Goal: Transaction & Acquisition: Download file/media

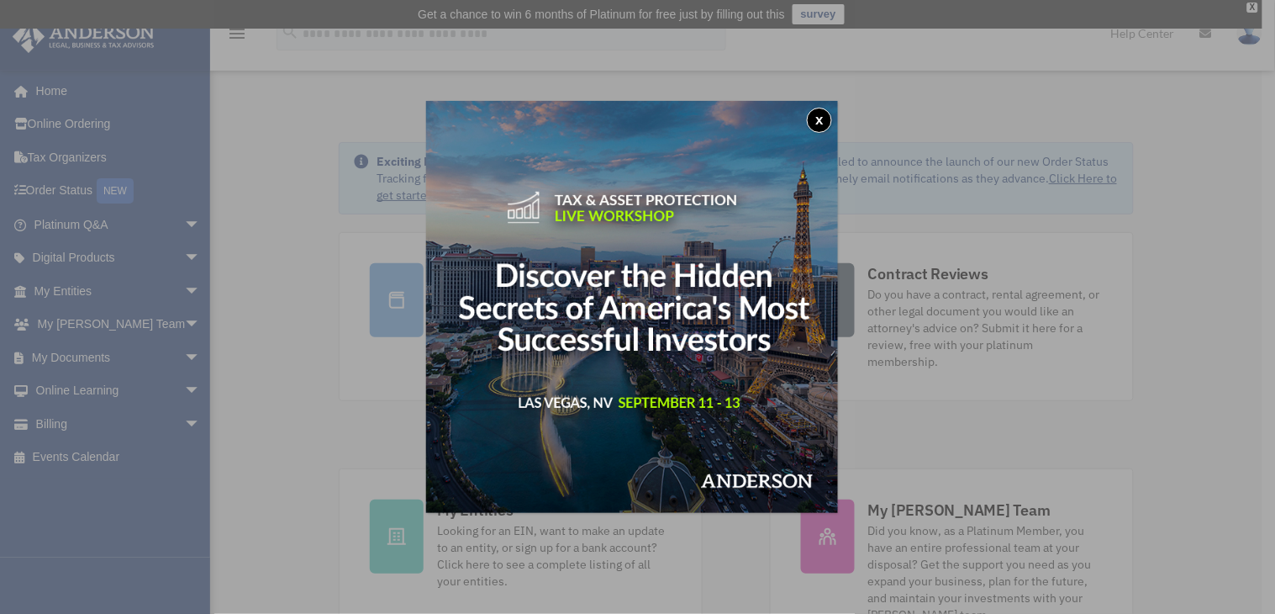
click at [826, 122] on button "x" at bounding box center [819, 120] width 25 height 25
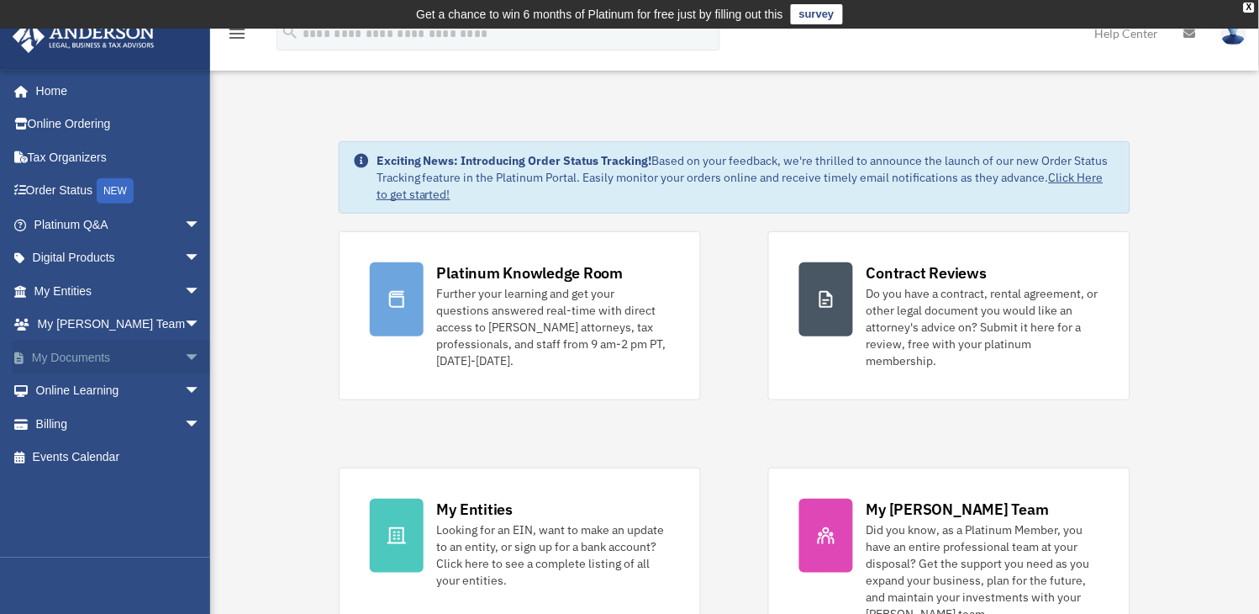
click at [65, 356] on link "My Documents arrow_drop_down" at bounding box center [119, 357] width 214 height 34
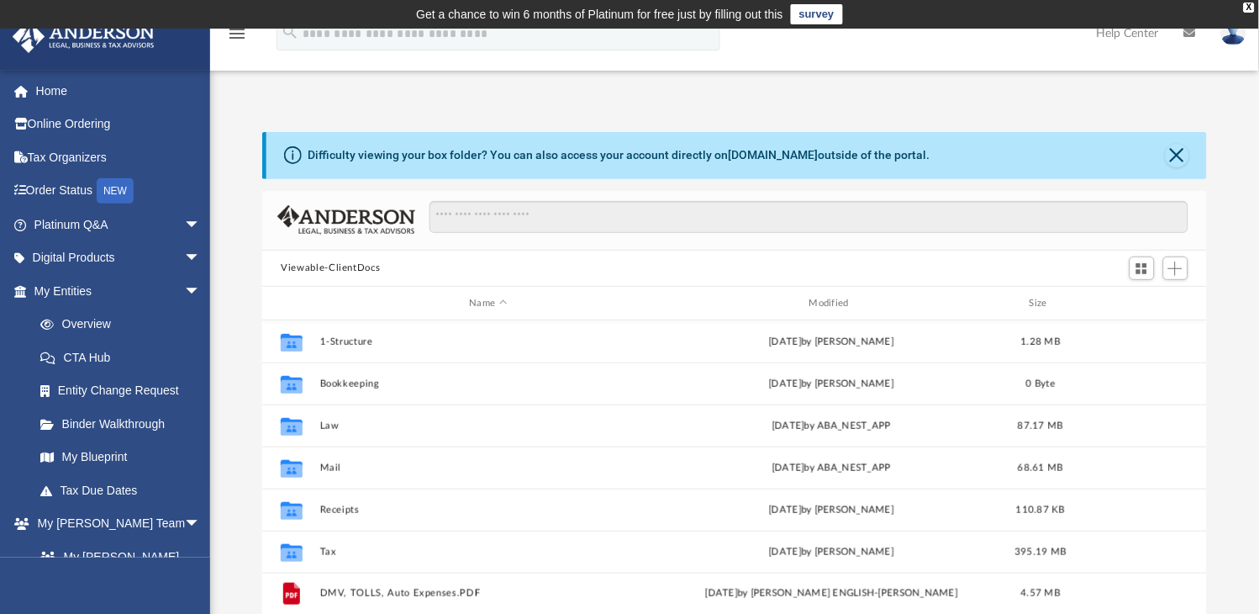
scroll to position [365, 928]
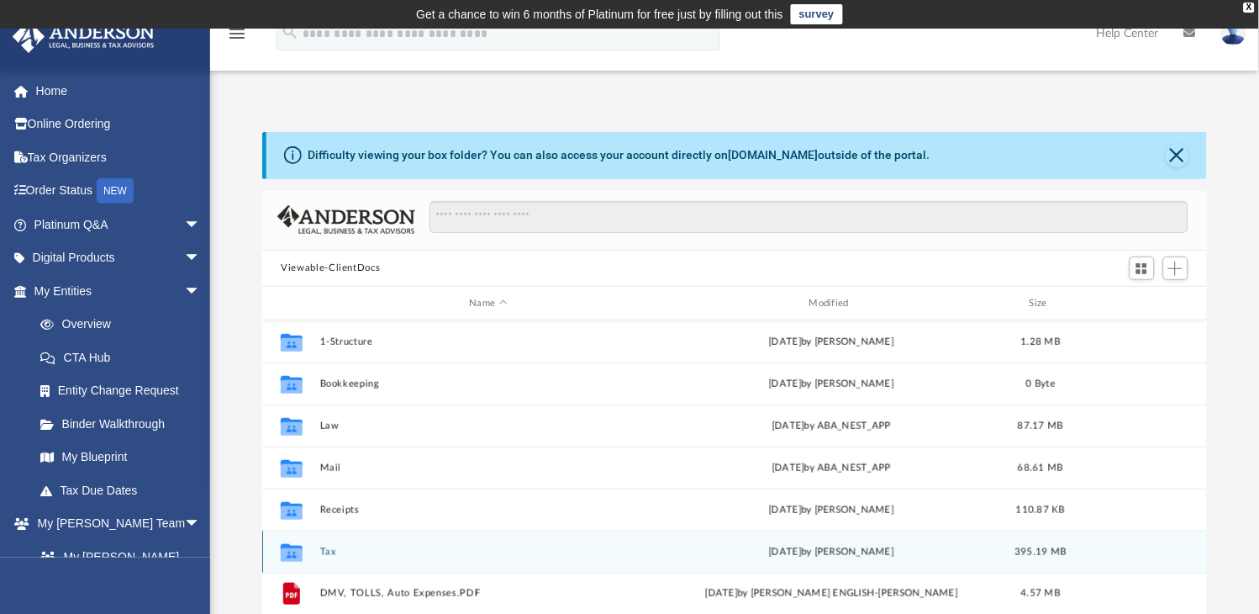
click at [324, 551] on button "Tax" at bounding box center [488, 551] width 336 height 11
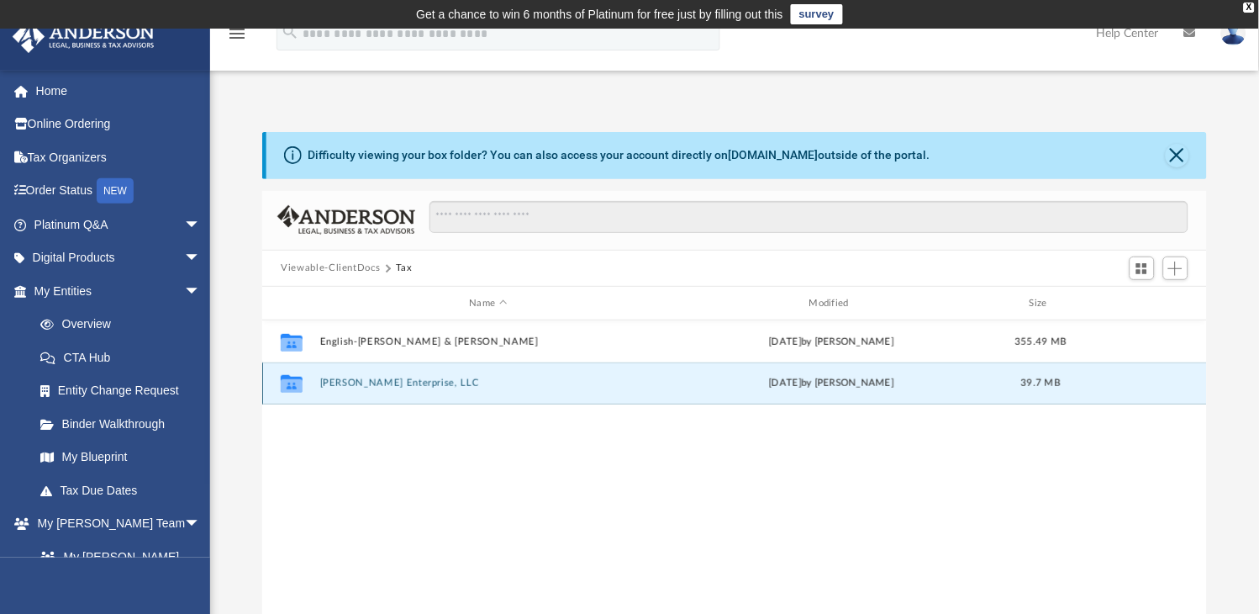
click at [360, 382] on button "JED Enterprise, LLC" at bounding box center [488, 383] width 336 height 11
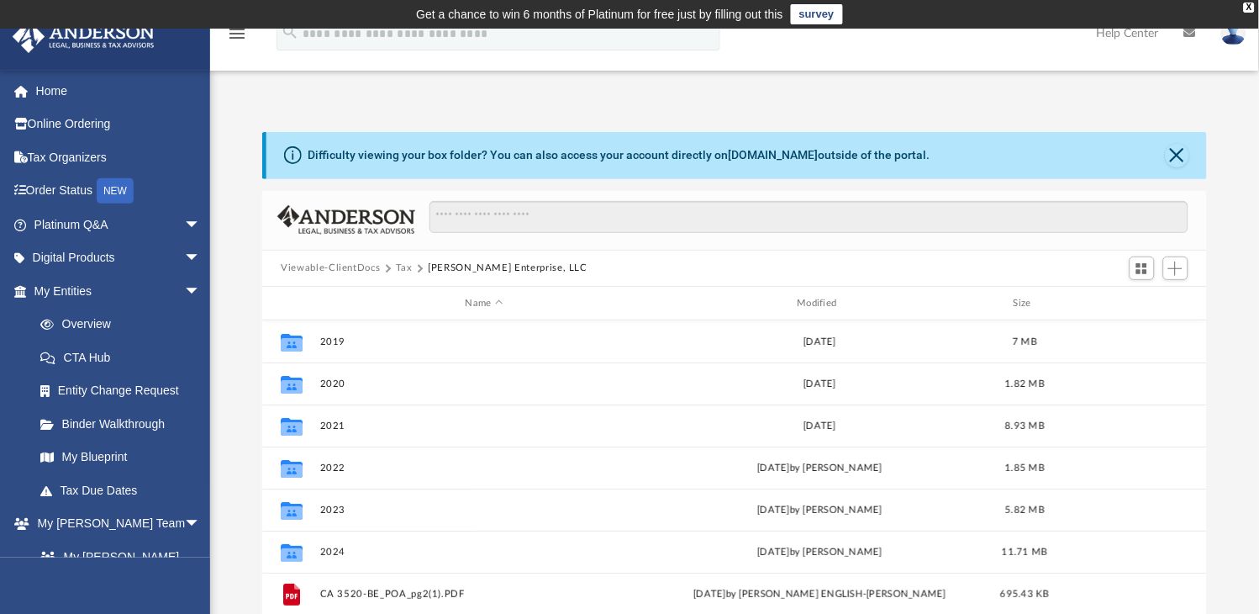
click at [467, 264] on button "JED Enterprise, LLC" at bounding box center [508, 268] width 160 height 15
click at [397, 266] on button "Tax" at bounding box center [404, 268] width 17 height 15
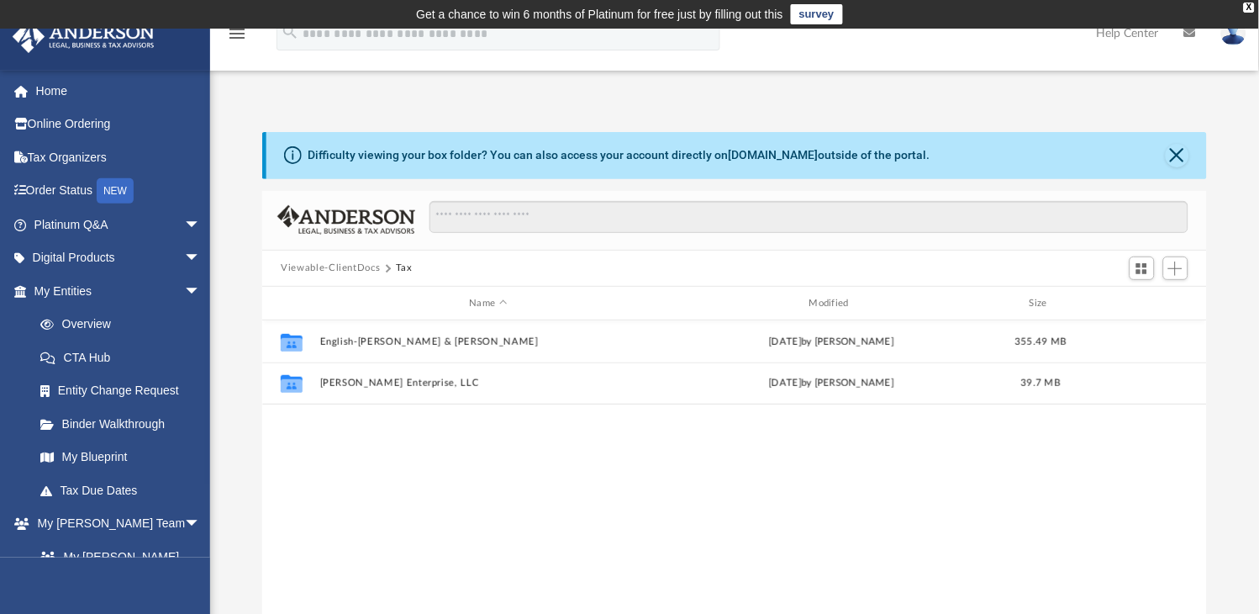
click at [340, 266] on button "Viewable-ClientDocs" at bounding box center [330, 268] width 99 height 15
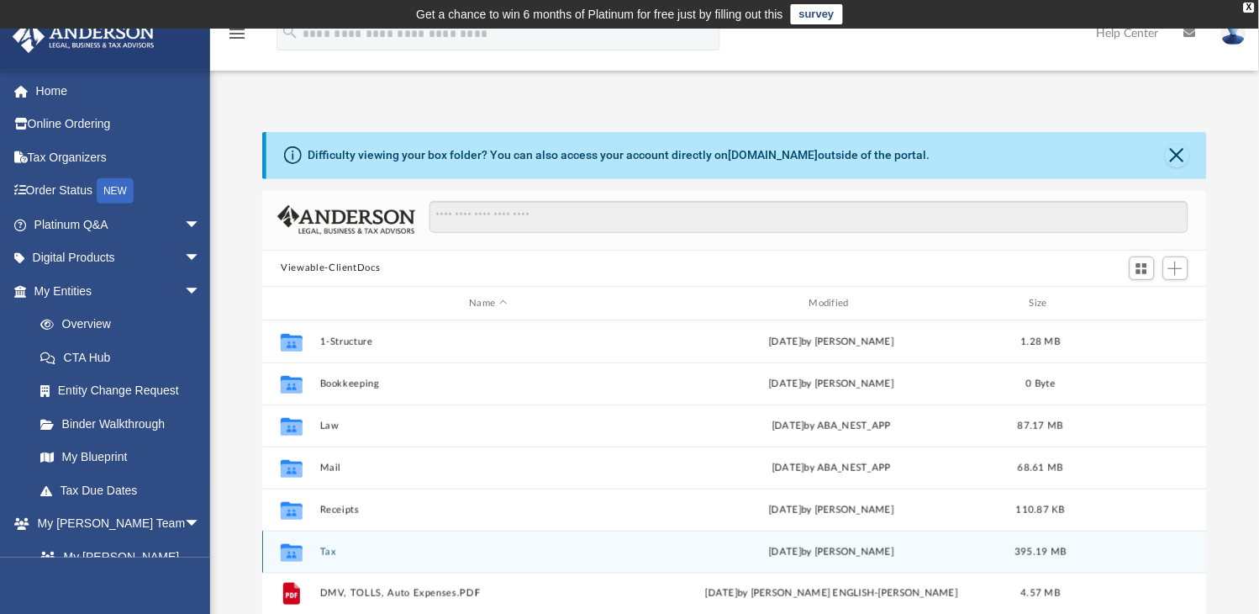
click at [332, 553] on button "Tax" at bounding box center [488, 551] width 336 height 11
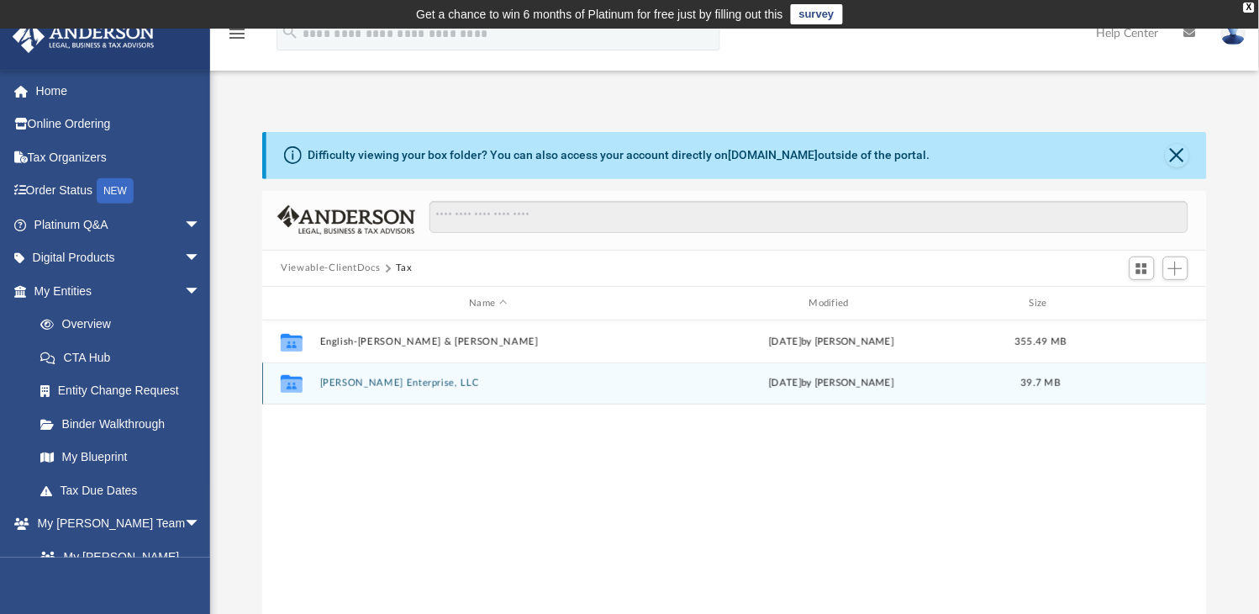
click at [353, 383] on button "JED Enterprise, LLC" at bounding box center [488, 383] width 336 height 11
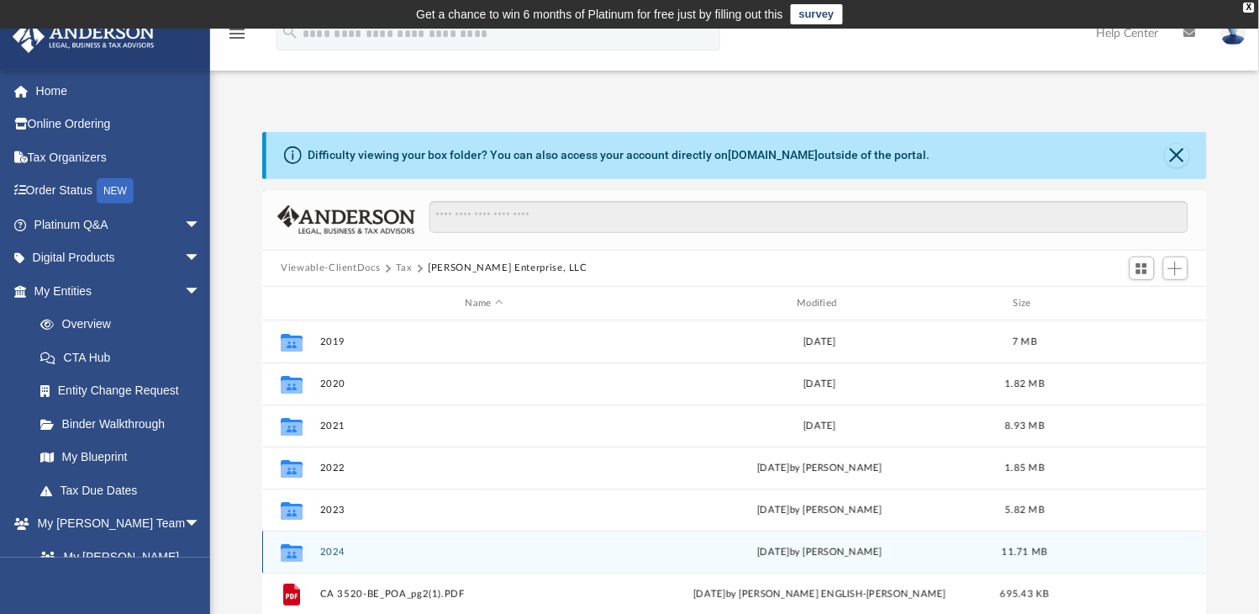
click at [325, 549] on button "2024" at bounding box center [484, 551] width 329 height 11
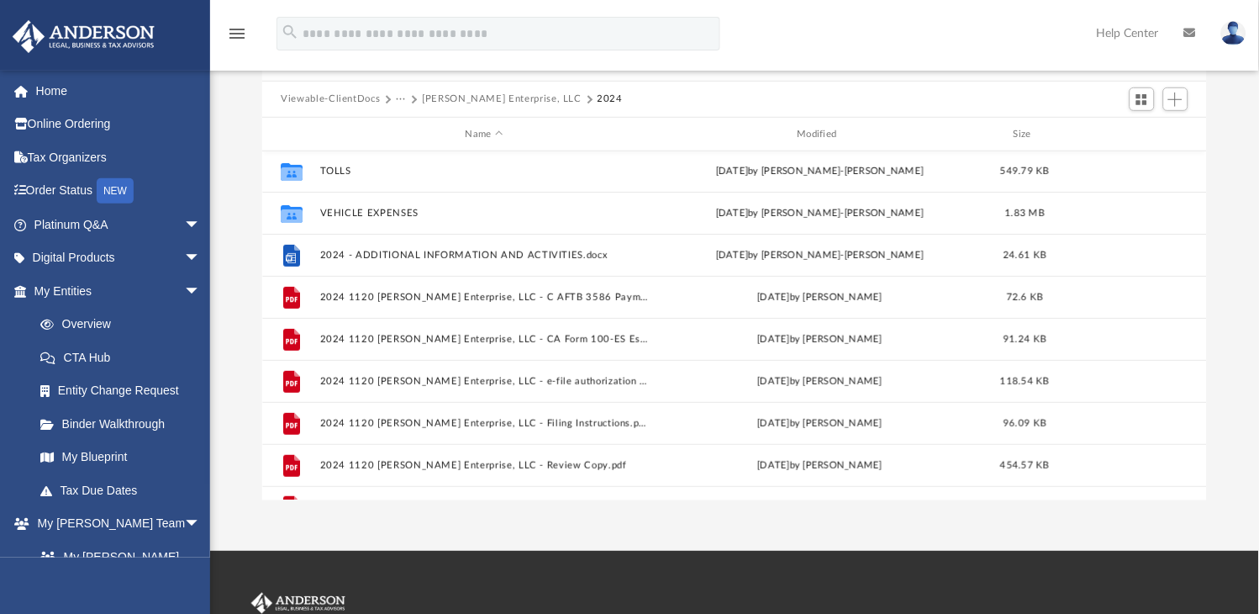
scroll to position [113, 0]
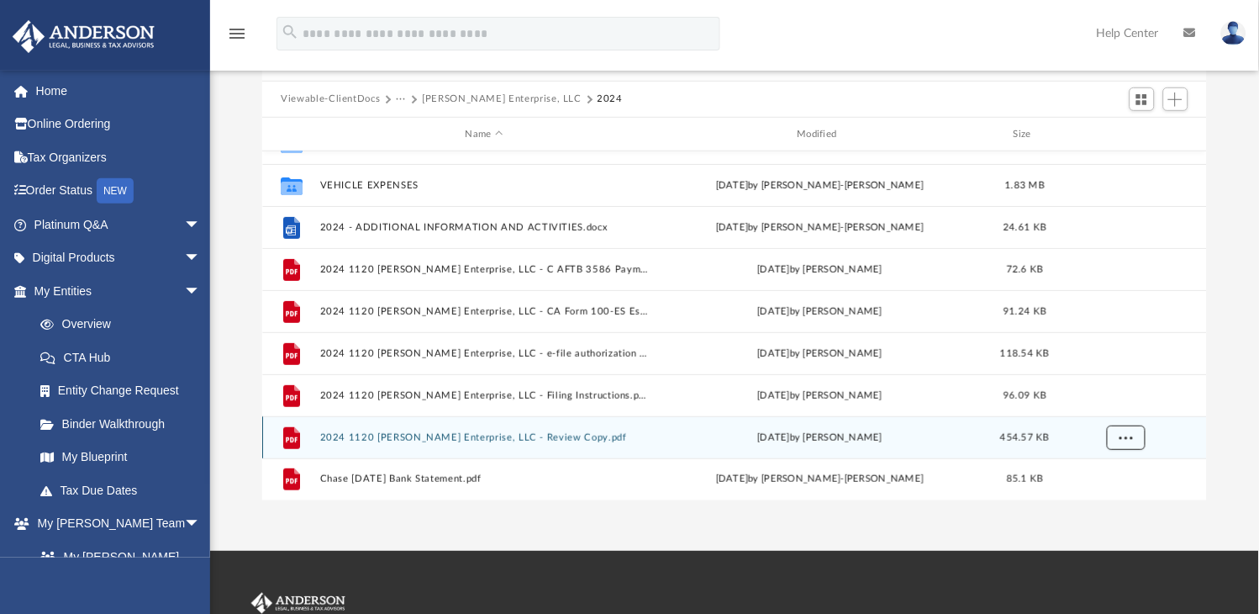
click at [1124, 435] on span "More options" at bounding box center [1126, 437] width 13 height 9
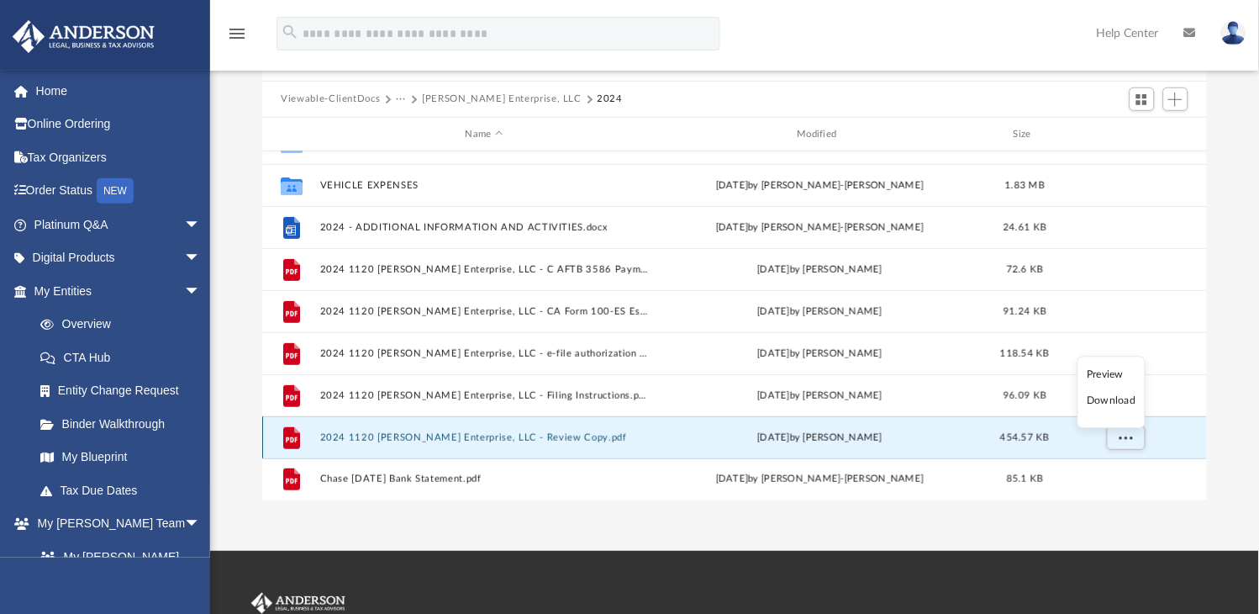
click at [1171, 437] on div "grid" at bounding box center [1126, 438] width 118 height 32
click at [1128, 442] on button "More options" at bounding box center [1126, 437] width 39 height 25
click at [1128, 440] on span "More options" at bounding box center [1126, 437] width 13 height 9
click at [492, 438] on button "2024 1120 JED Enterprise, LLC - Review Copy.pdf" at bounding box center [484, 437] width 329 height 11
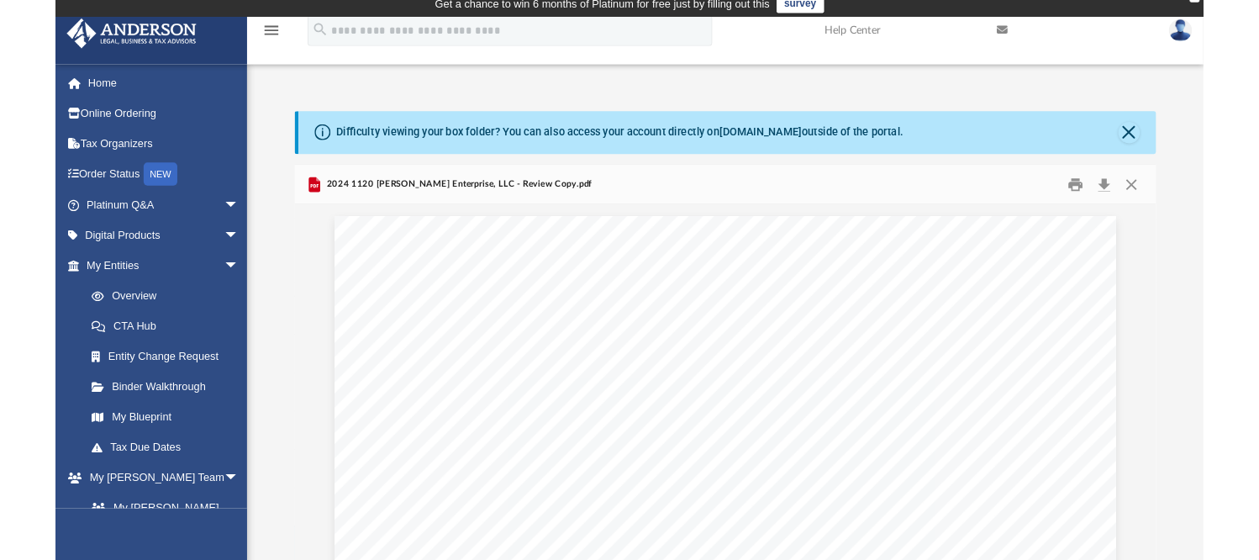
scroll to position [0, 0]
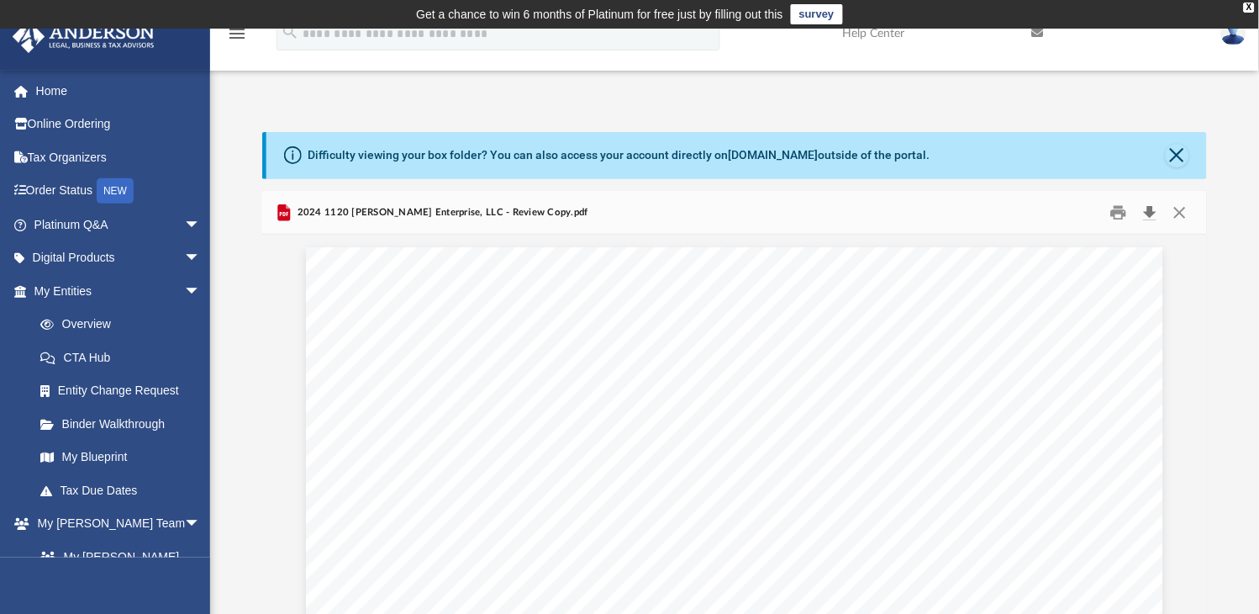
click at [1148, 208] on button "Download" at bounding box center [1151, 212] width 30 height 26
